Goal: Feedback & Contribution: Submit feedback/report problem

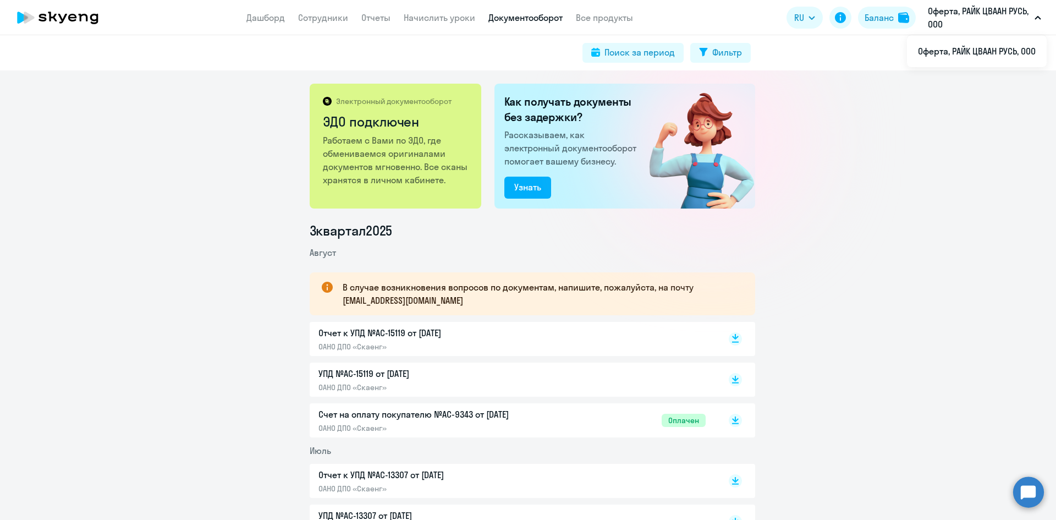
click at [732, 342] on icon at bounding box center [735, 342] width 7 height 1
click at [422, 19] on link "Начислить уроки" at bounding box center [440, 17] width 72 height 11
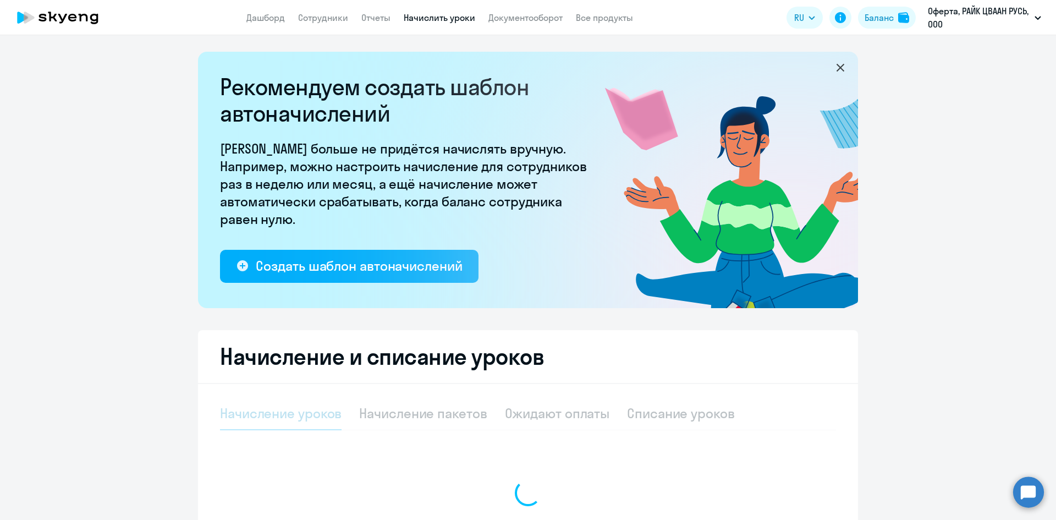
select select "10"
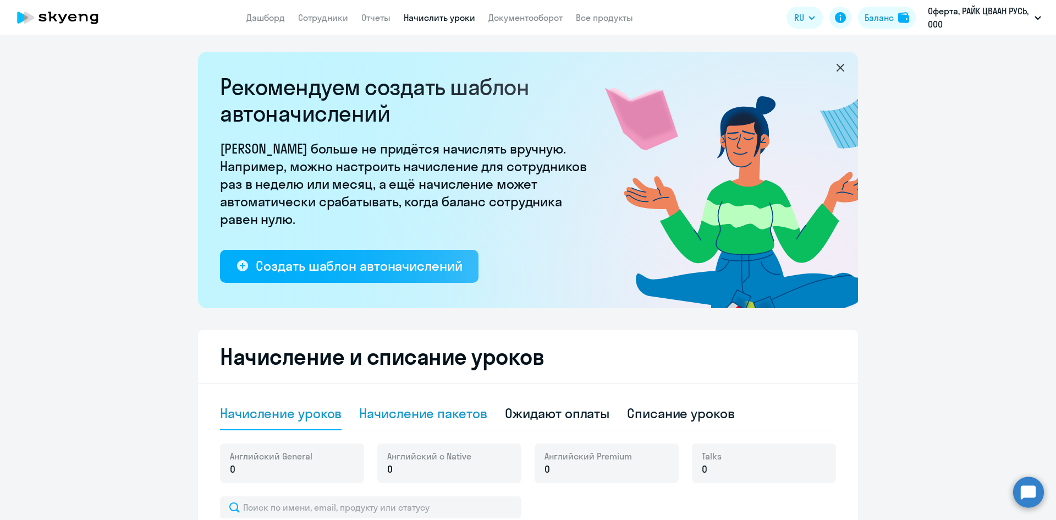
click at [404, 415] on div "Начисление пакетов" at bounding box center [423, 413] width 128 height 18
select select "10"
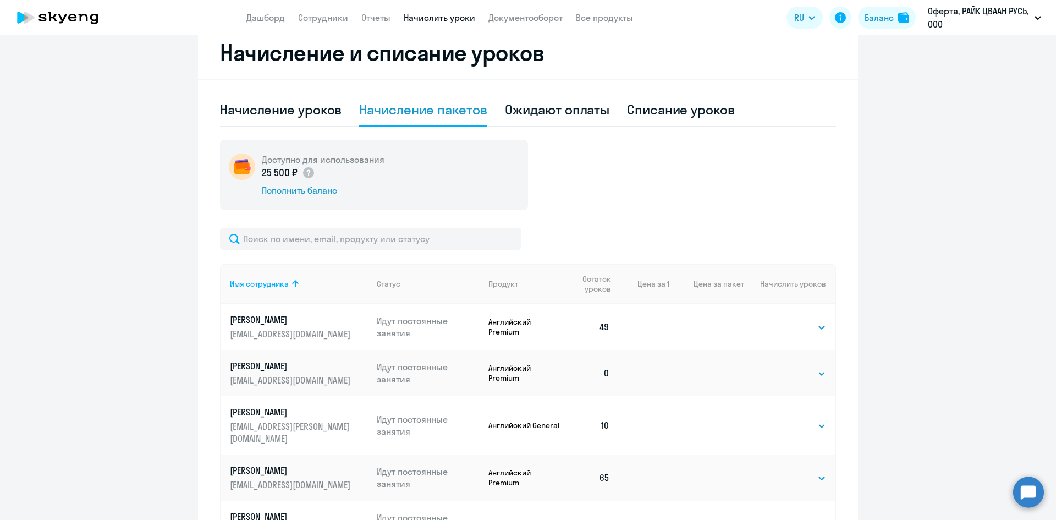
scroll to position [330, 0]
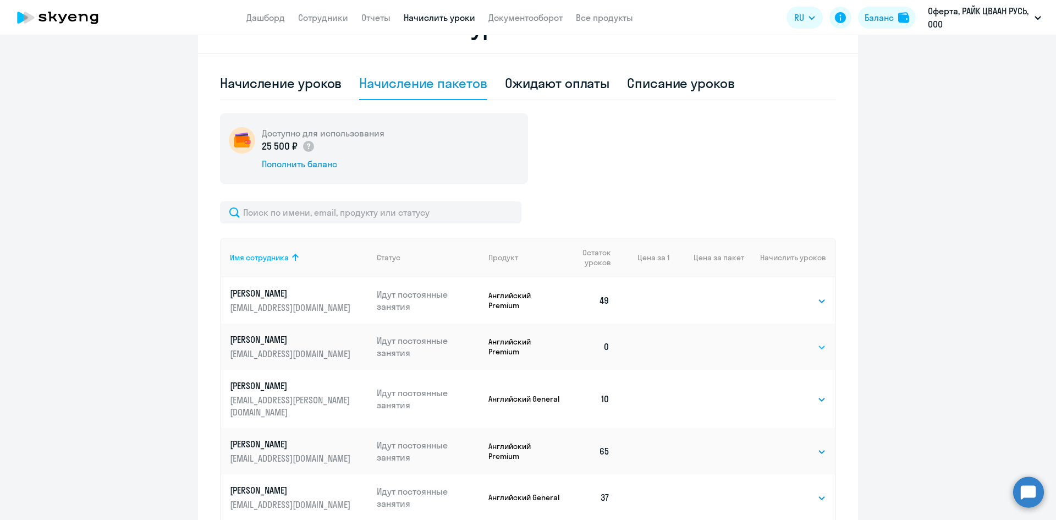
click at [793, 352] on select "Выбрать 4 8 16 32 64 96 128" at bounding box center [803, 347] width 45 height 13
select select "64"
click at [781, 341] on select "Выбрать 4 8 16 32 64 96 128" at bounding box center [803, 347] width 45 height 13
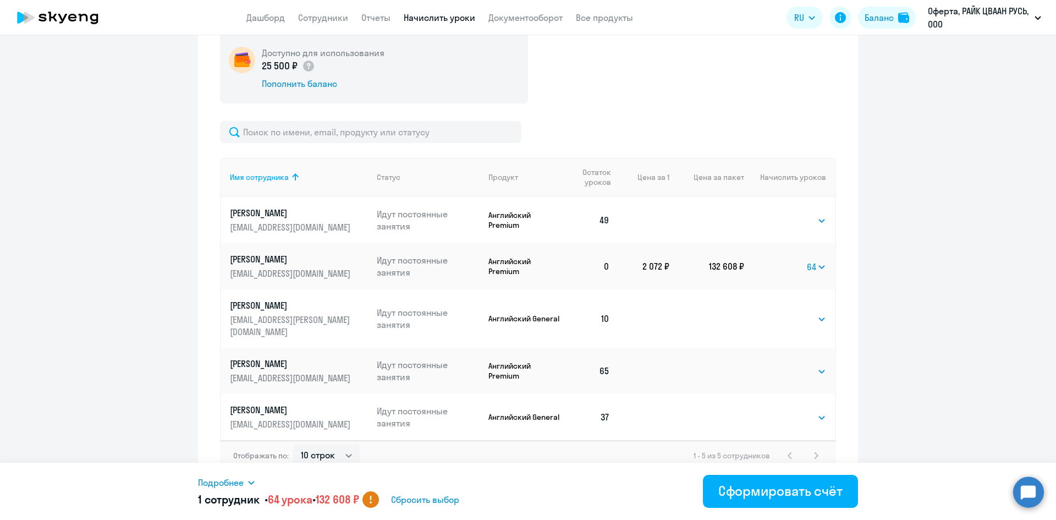
scroll to position [411, 0]
click at [764, 491] on div "Сформировать счёт" at bounding box center [781, 491] width 124 height 18
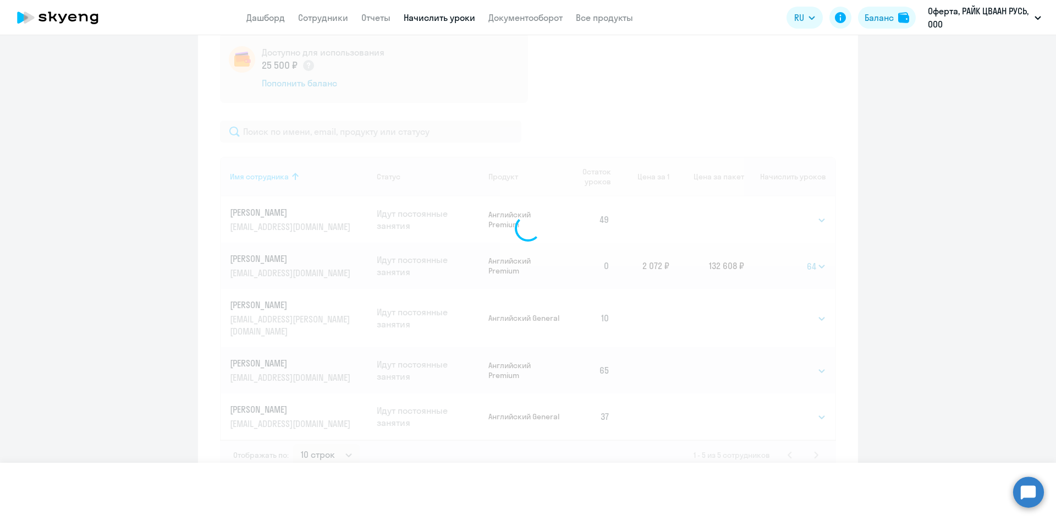
select select
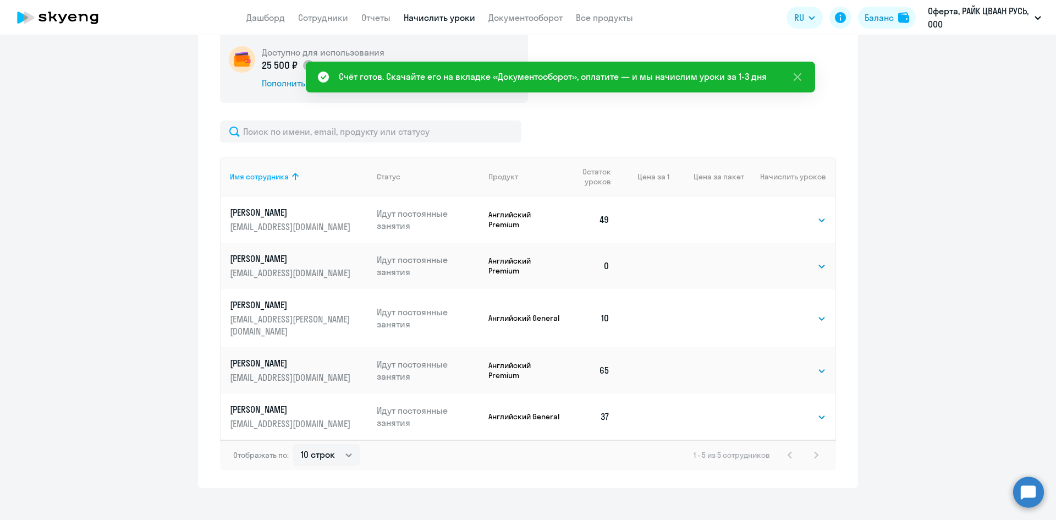
drag, startPoint x: 308, startPoint y: 18, endPoint x: 324, endPoint y: 31, distance: 20.8
click at [309, 18] on link "Сотрудники" at bounding box center [323, 17] width 50 height 11
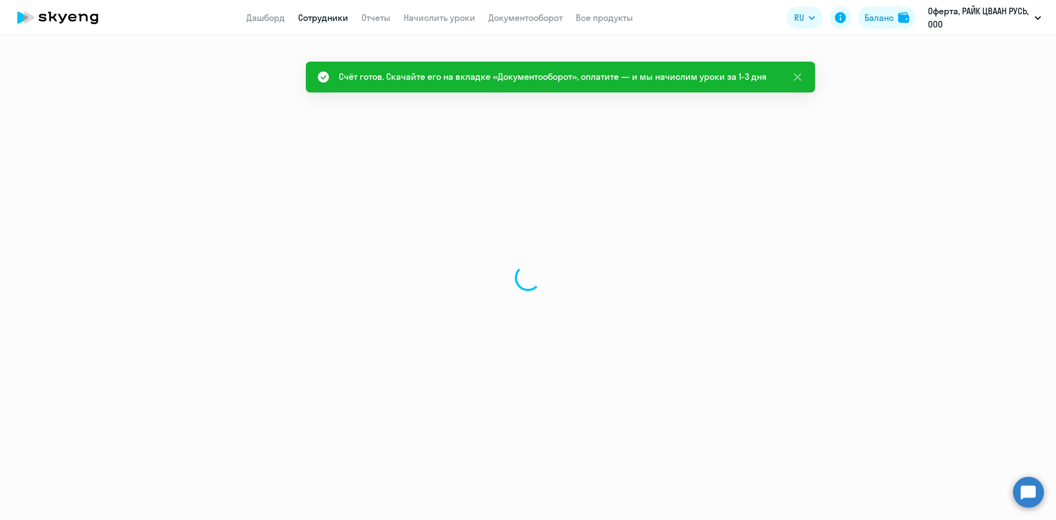
select select "30"
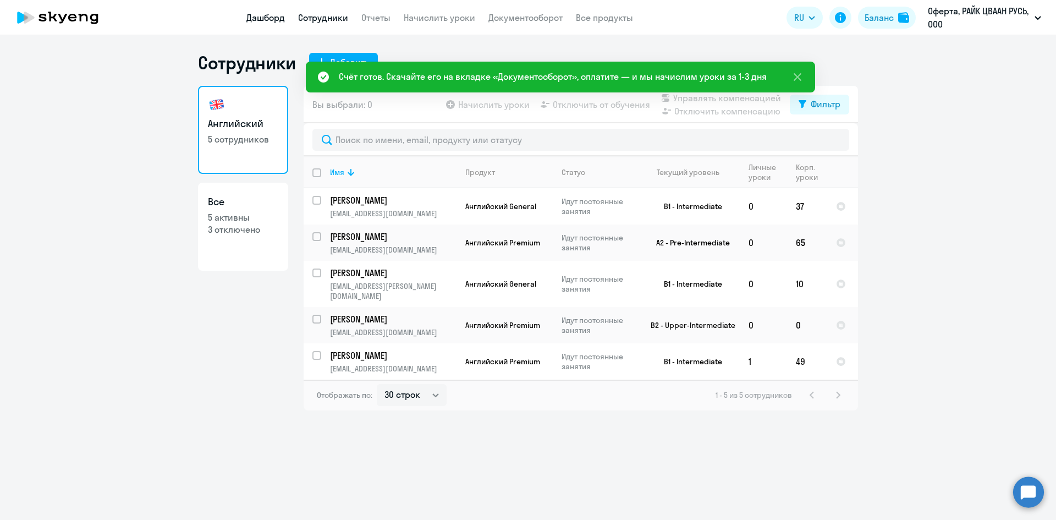
click at [259, 17] on link "Дашборд" at bounding box center [265, 17] width 39 height 11
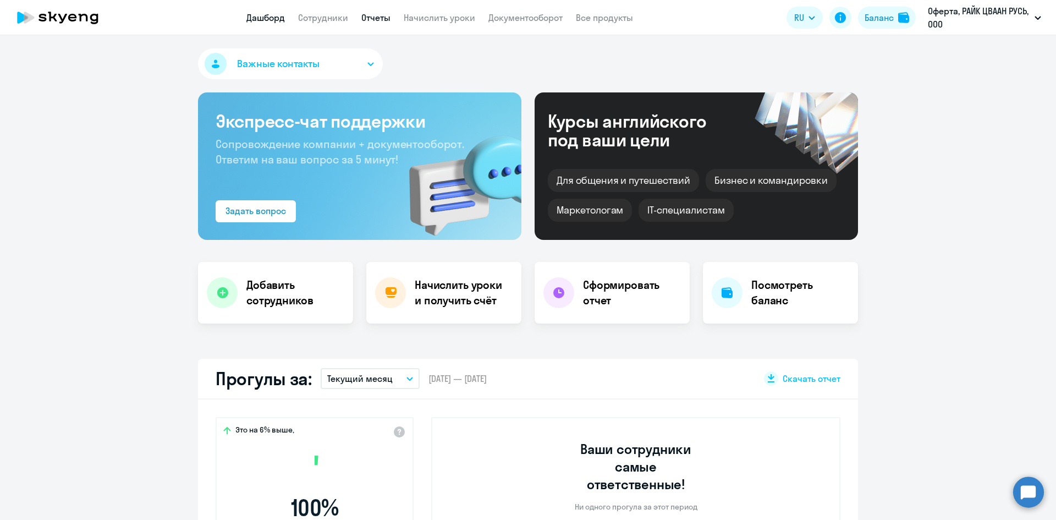
click at [375, 20] on link "Отчеты" at bounding box center [375, 17] width 29 height 11
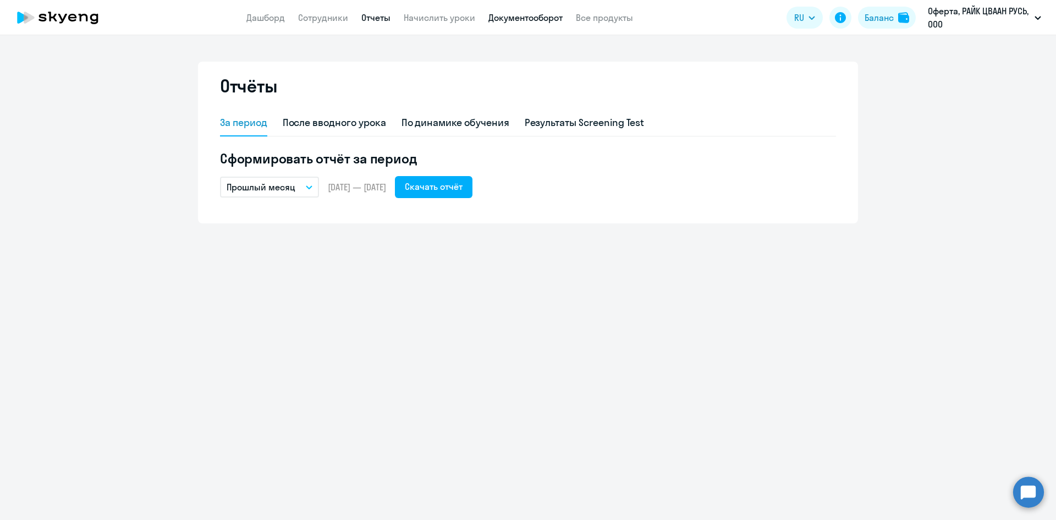
click at [549, 15] on link "Документооборот" at bounding box center [526, 17] width 74 height 11
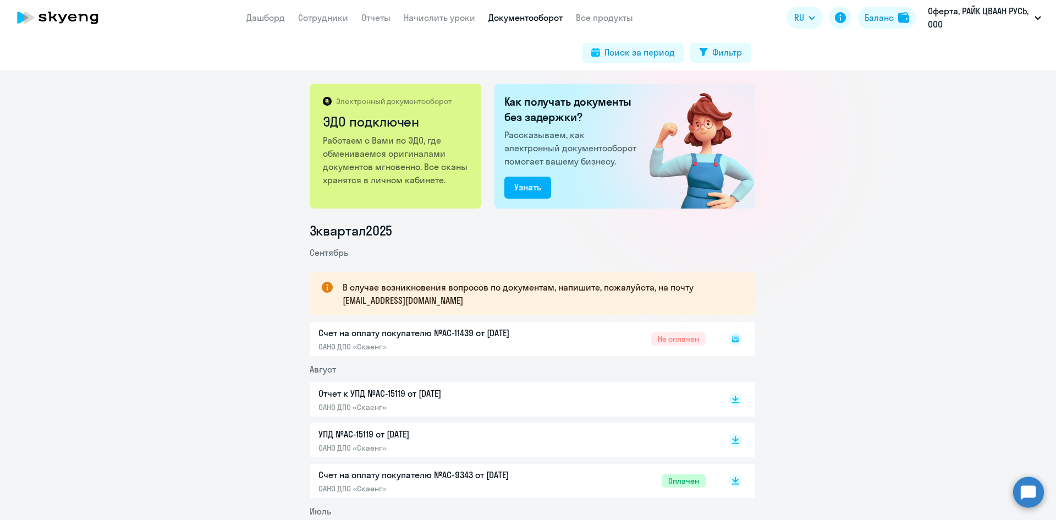
click at [729, 341] on rect at bounding box center [735, 338] width 13 height 13
click at [730, 339] on rect at bounding box center [735, 338] width 13 height 13
click at [735, 338] on rect at bounding box center [735, 338] width 13 height 13
click at [1022, 483] on body "Дашборд Сотрудники Отчеты Начислить уроки Документооборот Все продукты Дашборд …" at bounding box center [528, 260] width 1056 height 520
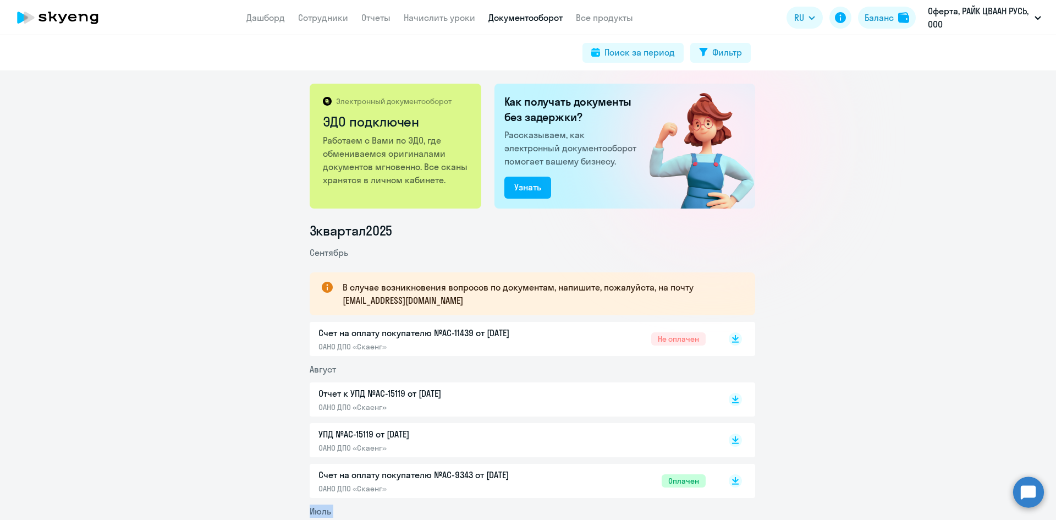
click at [1029, 489] on circle at bounding box center [1028, 491] width 31 height 31
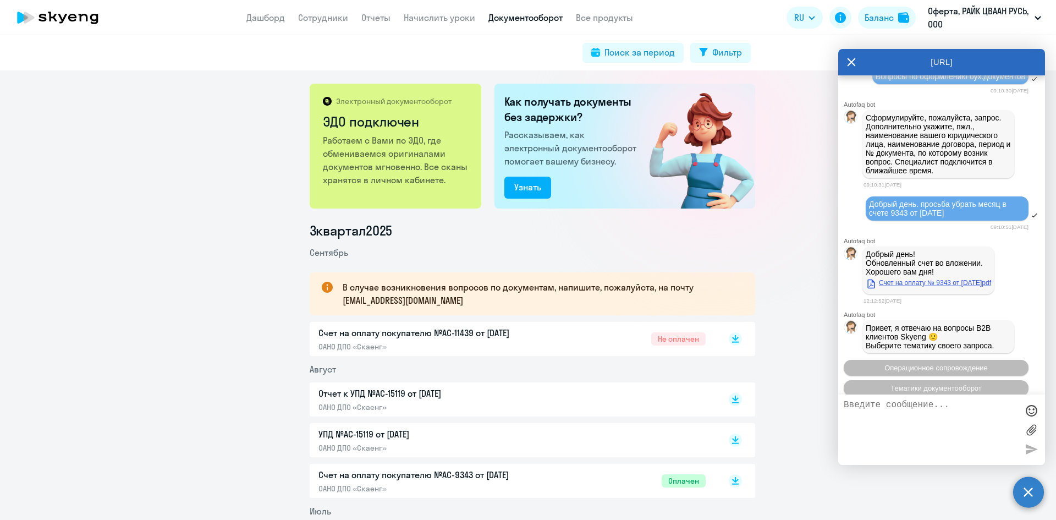
scroll to position [1327, 0]
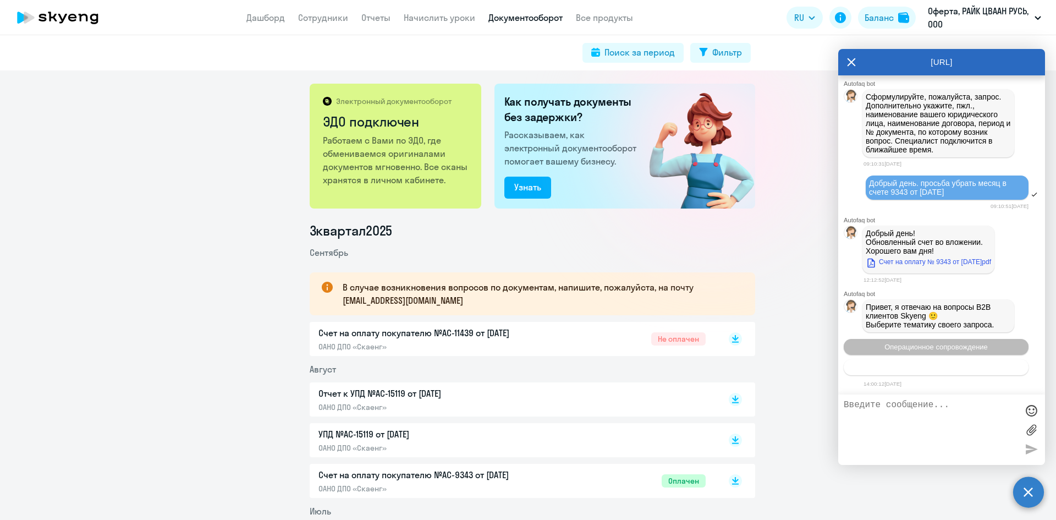
click at [930, 369] on span "Тематики документооборот" at bounding box center [936, 367] width 91 height 8
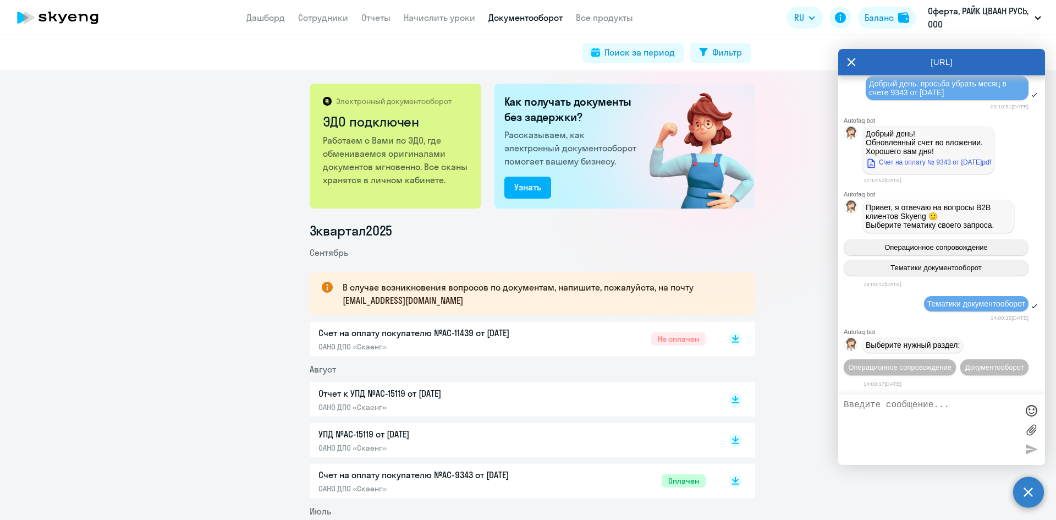
scroll to position [1447, 0]
click at [969, 365] on button "Документооборот" at bounding box center [995, 367] width 68 height 16
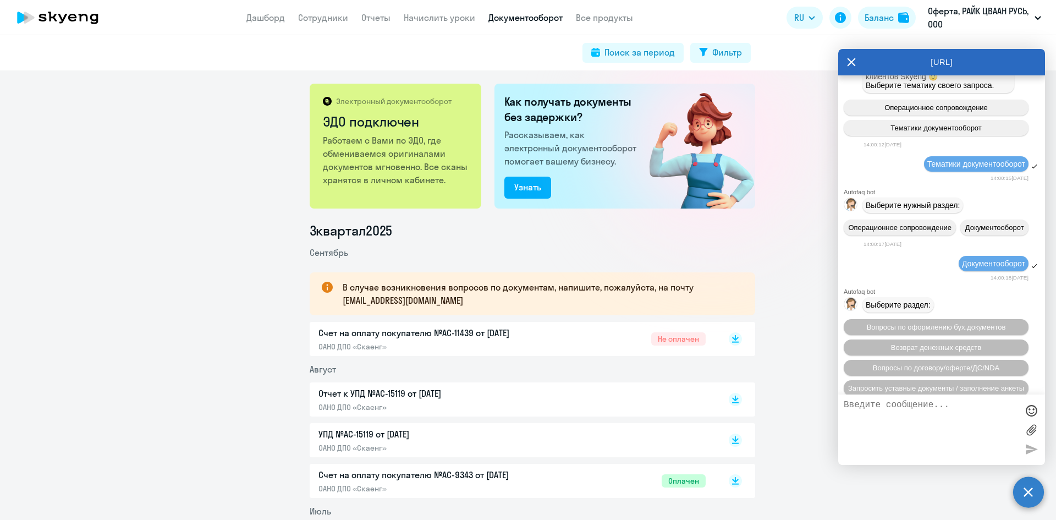
scroll to position [1628, 0]
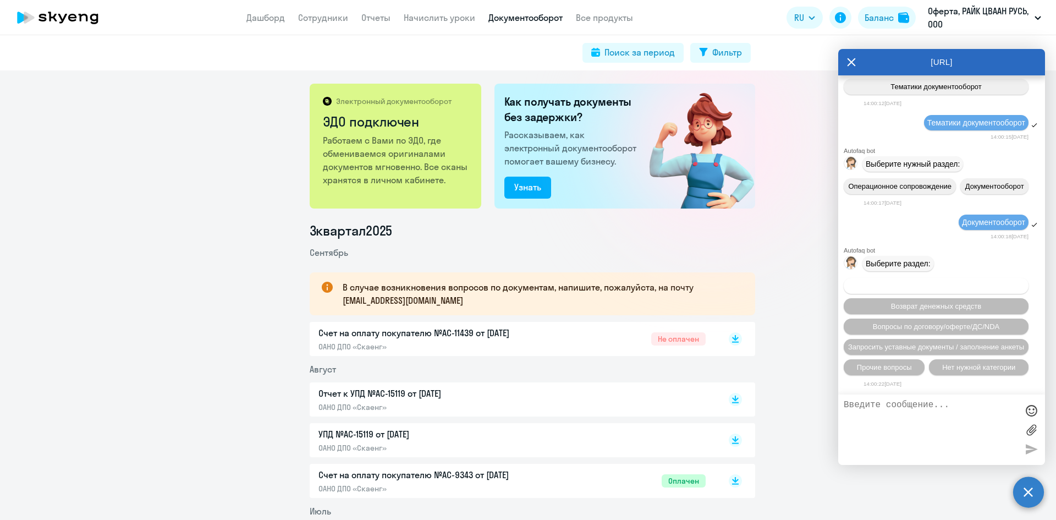
click at [872, 284] on span "Вопросы по оформлению бух.документов" at bounding box center [936, 286] width 139 height 8
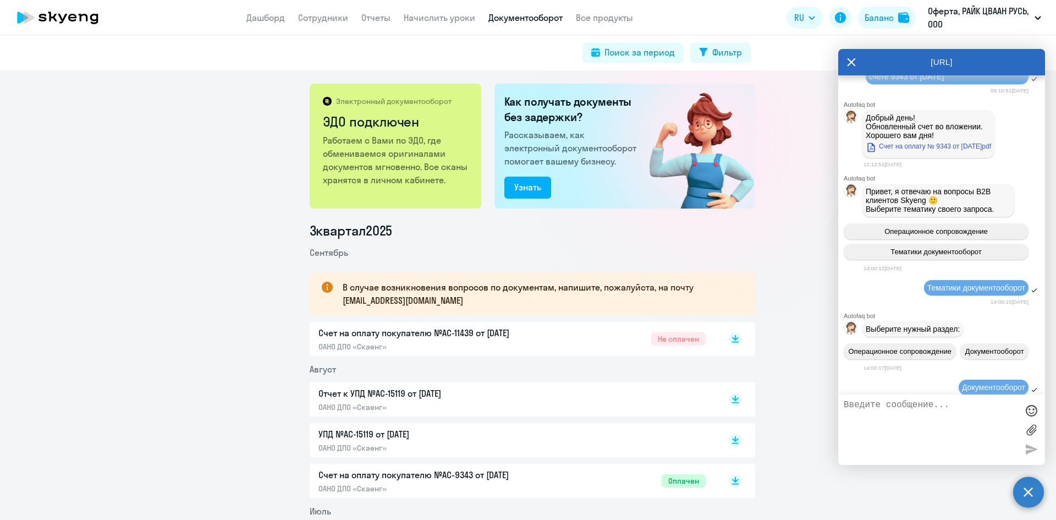
scroll to position [1340, 0]
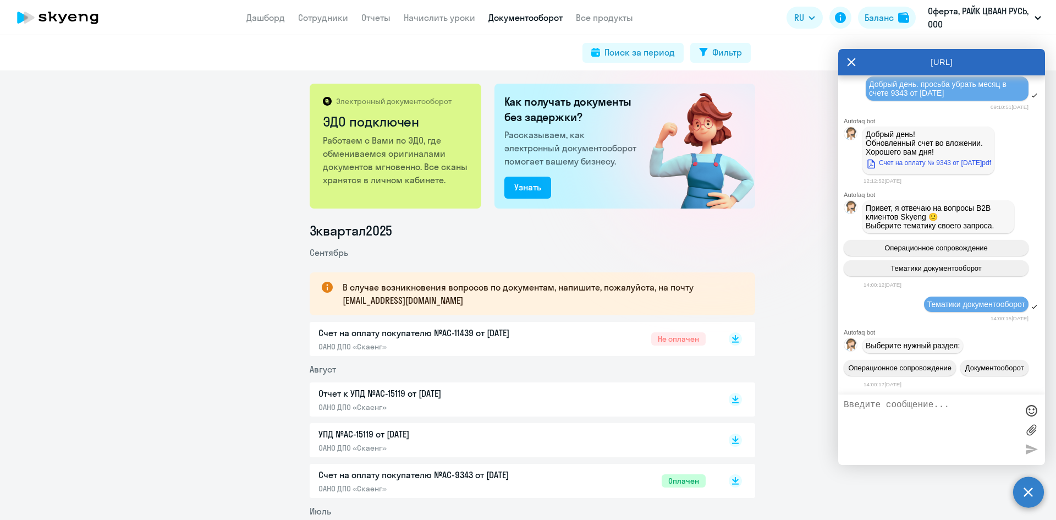
drag, startPoint x: 971, startPoint y: 174, endPoint x: 850, endPoint y: 161, distance: 121.7
click at [850, 103] on div "Добрый день. просьба убрать месяц в счете 9343 от 01.08.2025" at bounding box center [942, 89] width 207 height 28
copy span "Добрый день. просьба убрать месяц в счете 9343 от 01.08.2025"
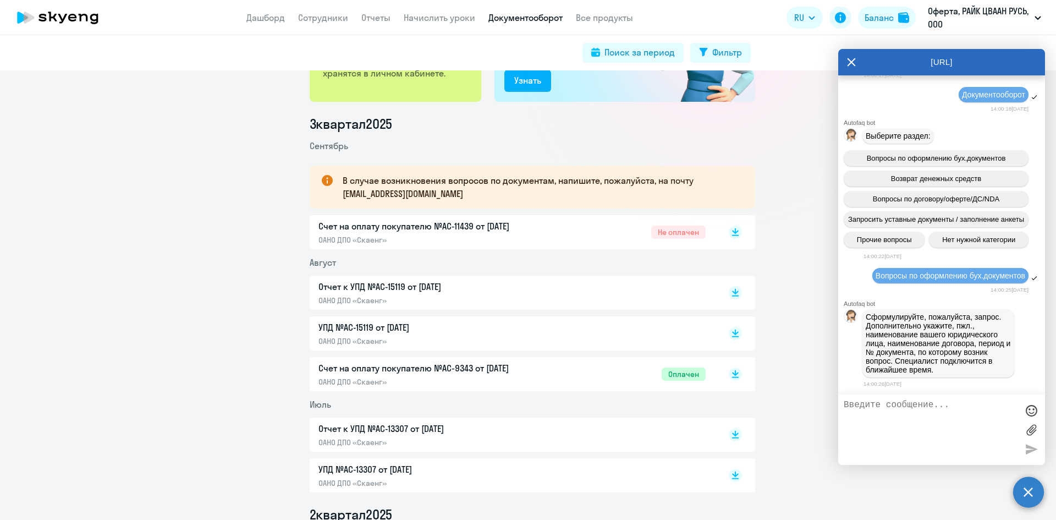
scroll to position [165, 0]
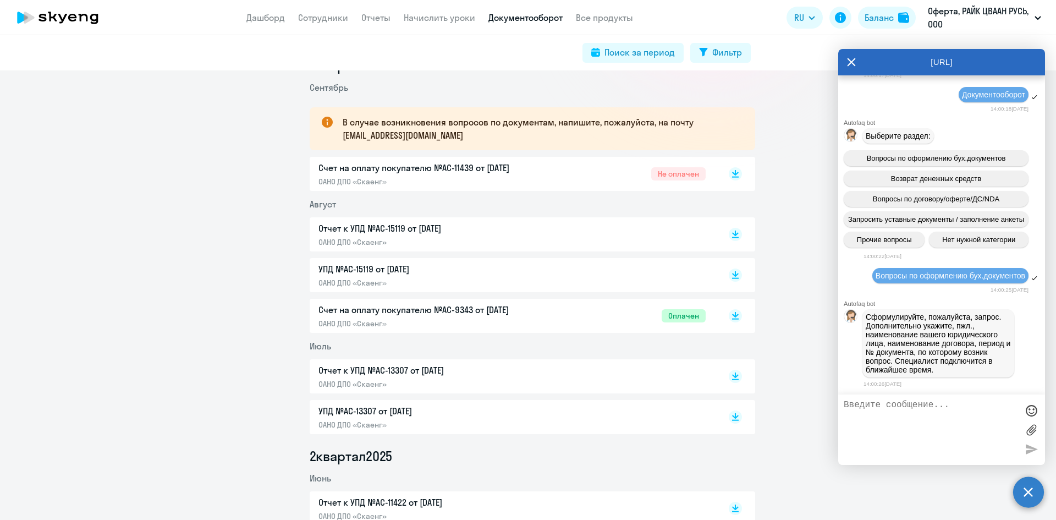
click at [915, 418] on textarea at bounding box center [931, 429] width 174 height 59
paste textarea "Добрый день. просьба убрать месяц в счете 9343 от 01.08.2025"
drag, startPoint x: 944, startPoint y: 415, endPoint x: 945, endPoint y: 429, distance: 14.3
click at [942, 416] on textarea "Добрый день. просьба убрать месяц в счете 9343 от 01.08.2025" at bounding box center [931, 429] width 174 height 59
type textarea "Добрый день. просьба убрать месяц в счете AC-11439 от 04.09.2025"
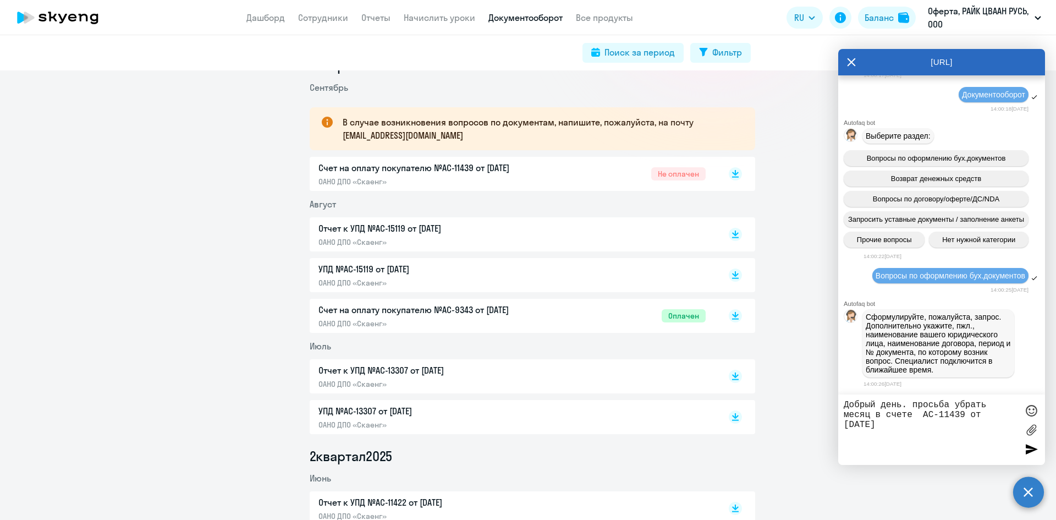
click at [1037, 450] on div at bounding box center [1031, 449] width 17 height 17
